Goal: Task Accomplishment & Management: Manage account settings

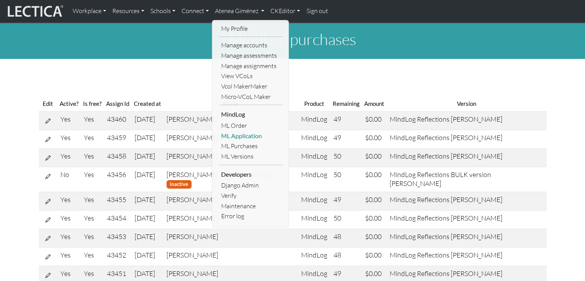
click at [236, 137] on link "ML Application" at bounding box center [251, 136] width 64 height 10
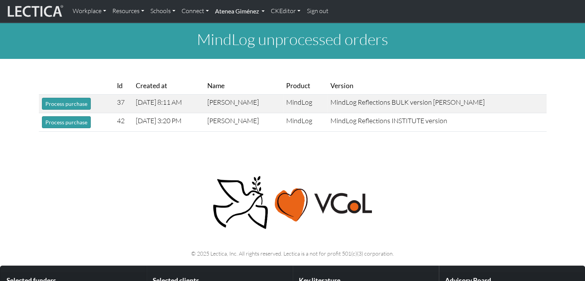
click at [229, 5] on link "Atenea Giménez" at bounding box center [240, 11] width 56 height 16
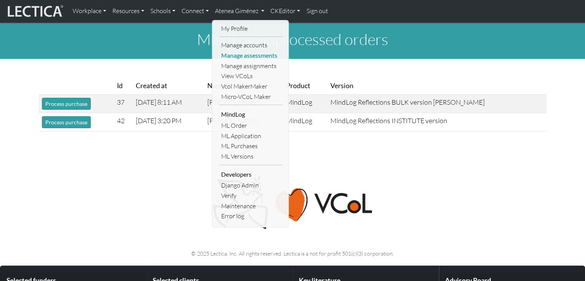
click at [248, 57] on link "Manage assessments" at bounding box center [251, 55] width 64 height 10
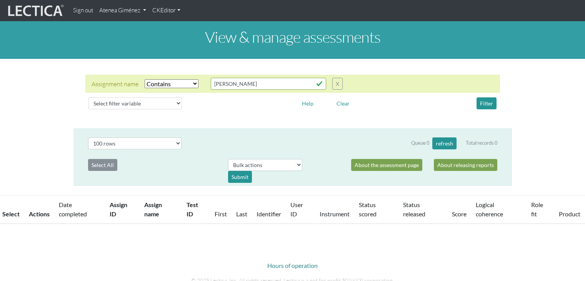
select select "icontains"
select select "100"
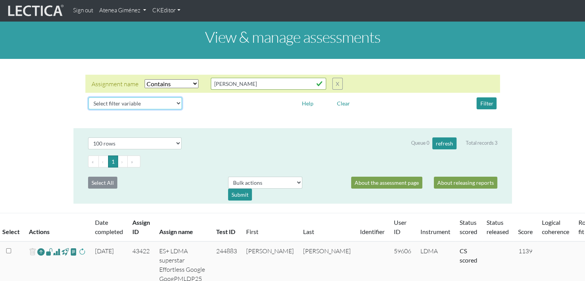
click at [169, 108] on select "Select filter variable Assignment name Assignment ID Clarity persuasive Clarity…" at bounding box center [136, 103] width 94 height 12
select select "status_score"
click at [89, 109] on select "Select filter variable Assignment name Assignment ID Clarity persuasive Clarity…" at bounding box center [136, 103] width 94 height 12
select select
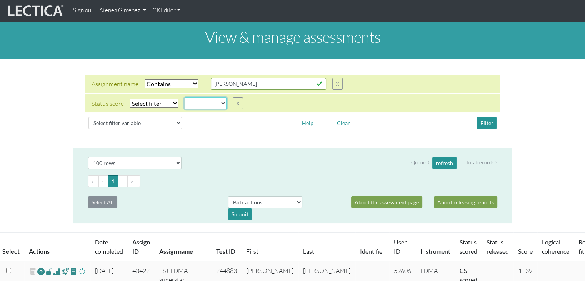
click at [212, 101] on select "completed created finalized_cs finalized_ls finalized_ss scored_cs started subm…" at bounding box center [206, 103] width 42 height 12
select select "completed"
click at [185, 97] on select "completed created finalized_cs finalized_ls finalized_ss scored_cs started subm…" at bounding box center [206, 103] width 42 height 12
click at [164, 105] on select "Select filter Equals Does not equal" at bounding box center [154, 103] width 48 height 9
select select "iexact"
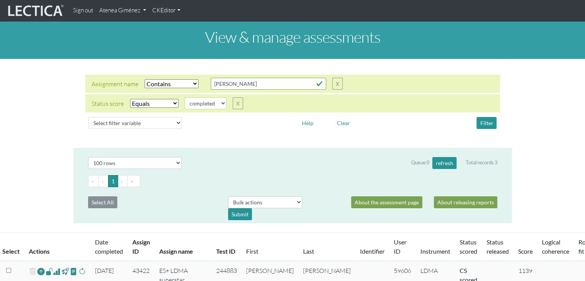
click at [130, 99] on select "Select filter Equals Does not equal" at bounding box center [154, 103] width 48 height 9
click at [482, 122] on button "Filter" at bounding box center [487, 123] width 20 height 12
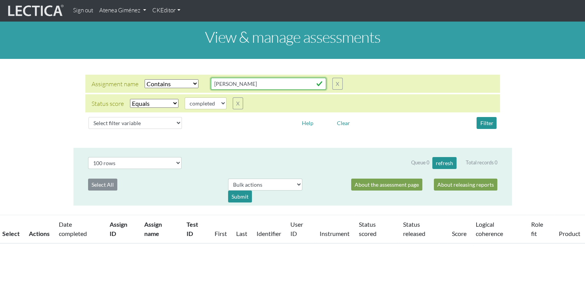
drag, startPoint x: 299, startPoint y: 84, endPoint x: 202, endPoint y: 84, distance: 97.4
click at [202, 84] on div "Assignment name Select filter Equals Does not equal Contains Does not contain S…" at bounding box center [217, 84] width 251 height 12
click at [481, 127] on button "Filter" at bounding box center [487, 123] width 20 height 12
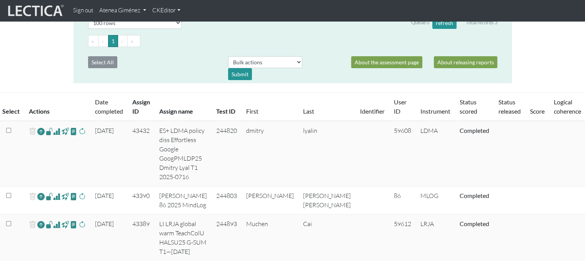
scroll to position [154, 0]
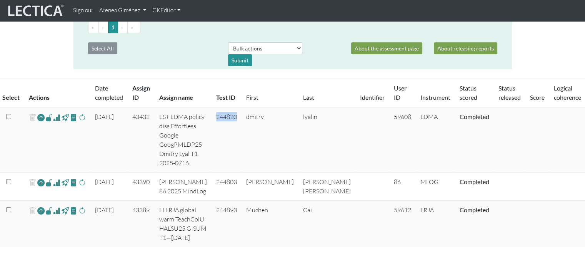
drag, startPoint x: 233, startPoint y: 118, endPoint x: 212, endPoint y: 115, distance: 21.4
click at [212, 115] on td "244820" at bounding box center [227, 139] width 30 height 65
copy td "244820"
drag, startPoint x: 363, startPoint y: 118, endPoint x: 345, endPoint y: 118, distance: 18.5
click at [390, 118] on td "59608" at bounding box center [403, 139] width 27 height 65
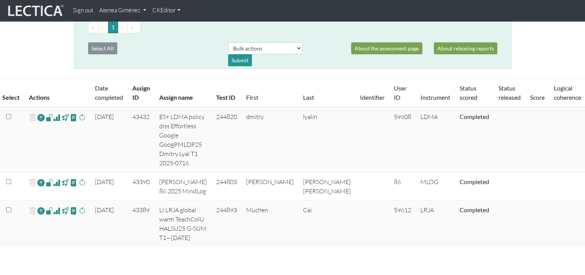
click at [390, 117] on td "59608" at bounding box center [403, 139] width 27 height 65
drag, startPoint x: 367, startPoint y: 117, endPoint x: 341, endPoint y: 117, distance: 26.2
click at [341, 117] on tr "2025-08-12 43432 ES+ LDMA policy diss Effortless Google GoogPMLDP25 Dmitry Lyal…" at bounding box center [323, 139] width 647 height 65
copy tr "59608"
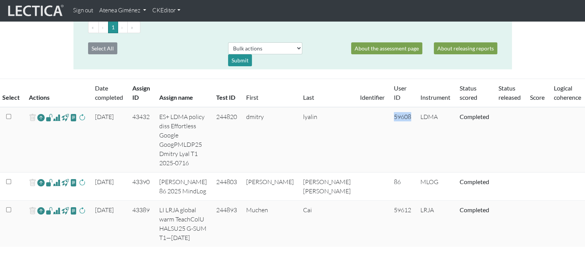
copy tr "59608"
click at [84, 118] on span at bounding box center [82, 117] width 7 height 9
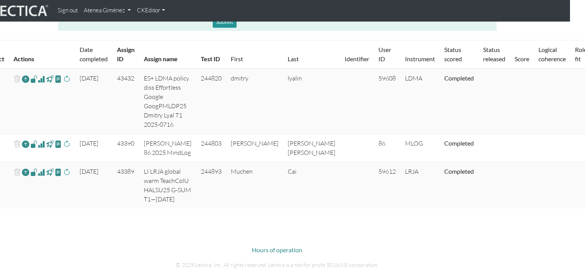
scroll to position [192, 0]
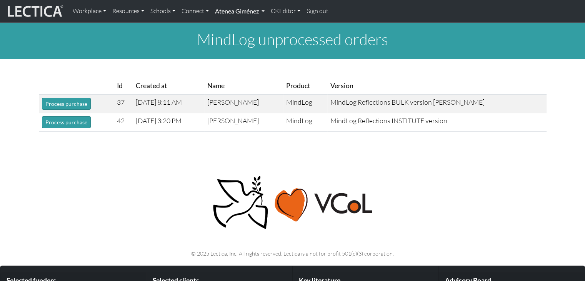
click at [240, 9] on link "Atenea Giménez" at bounding box center [240, 11] width 56 height 16
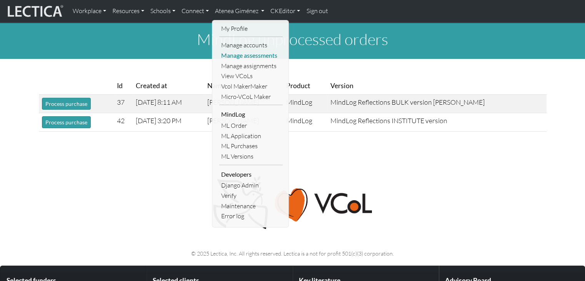
click at [245, 55] on link "Manage assessments" at bounding box center [251, 55] width 64 height 10
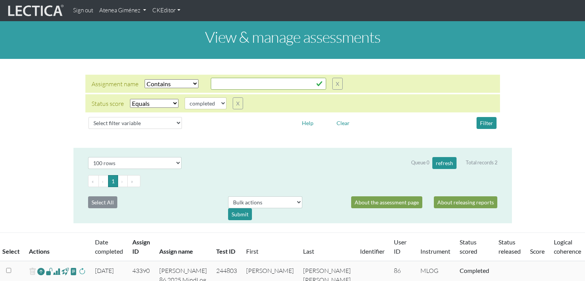
select select "icontains"
select select "100"
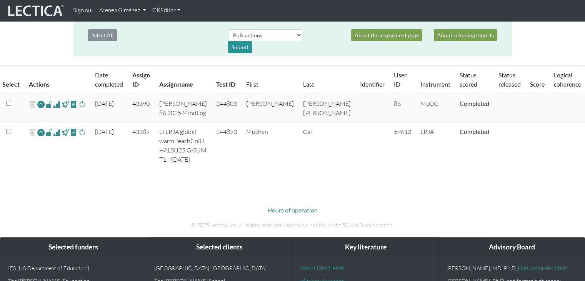
scroll to position [154, 0]
